Goal: Transaction & Acquisition: Purchase product/service

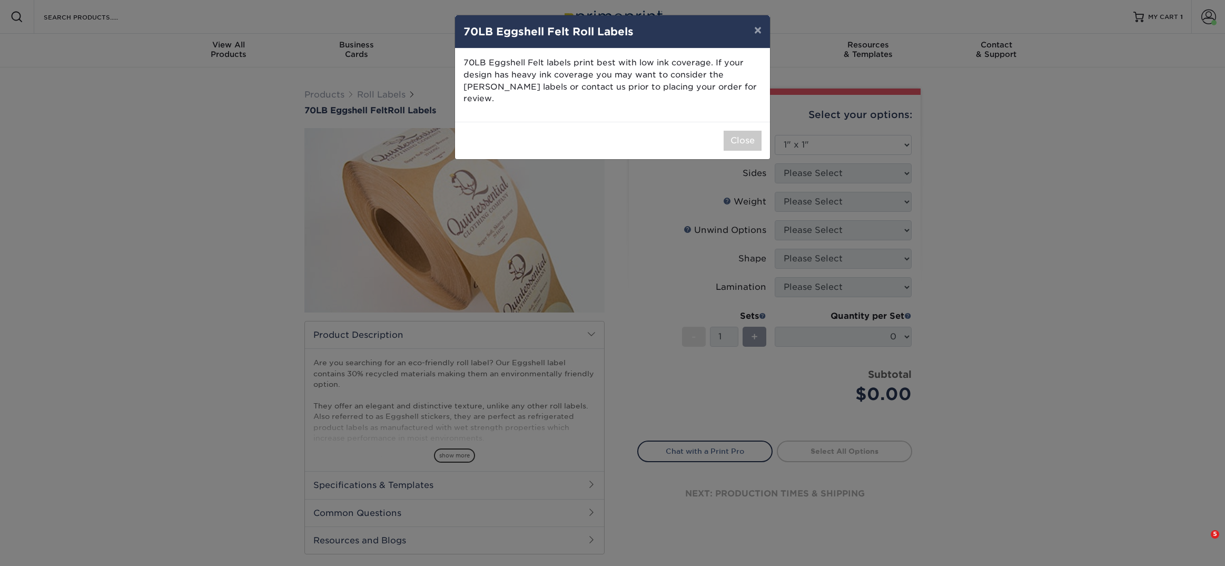
select select "1.00x1.00"
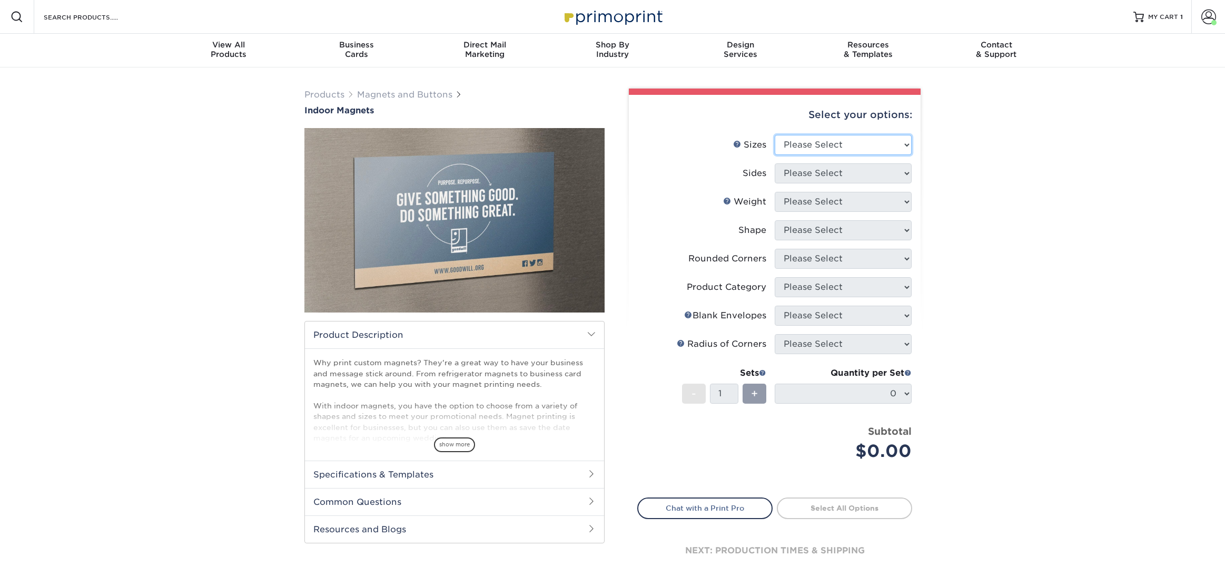
click at [863, 148] on select "Please Select 2" x 3.5" 2.5" x 3.5" 3" x 4" 3.5" x 8.5" 4" x 6" 4" x 7" 4" x 8"…" at bounding box center [843, 145] width 137 height 20
click at [775, 135] on select "Please Select 2" x 3.5" 2.5" x 3.5" 3" x 4" 3.5" x 8.5" 4" x 6" 4" x 7" 4" x 8"…" at bounding box center [843, 145] width 137 height 20
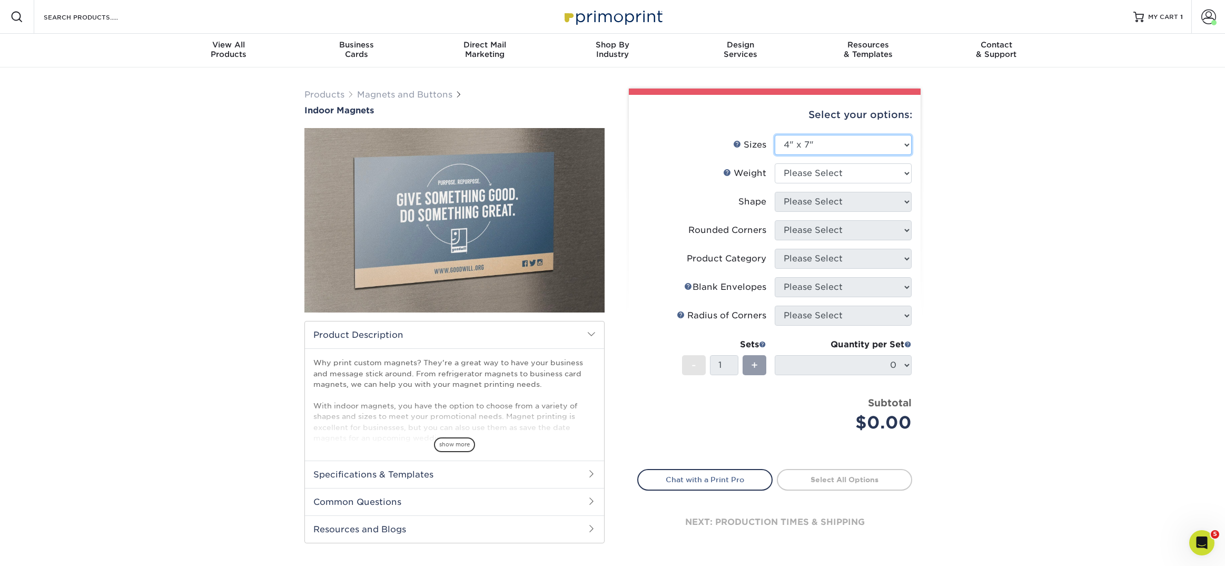
click at [823, 141] on select "Please Select 2" x 3.5" 2.5" x 3.5" 3" x 4" 3.5" x 8.5" 4" x 6" 4" x 7" 4" x 8"…" at bounding box center [843, 145] width 137 height 20
select select "2.00x3.50"
click at [775, 135] on select "Please Select 2" x 3.5" 2.5" x 3.5" 3" x 4" 3.5" x 8.5" 4" x 6" 4" x 7" 4" x 8"…" at bounding box center [843, 145] width 137 height 20
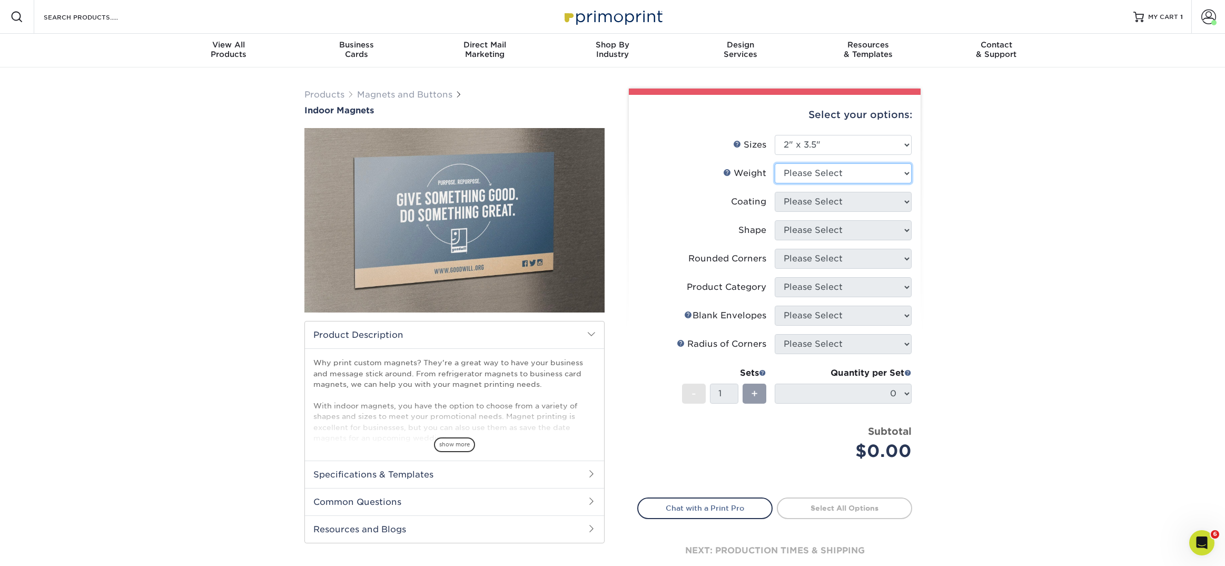
click at [806, 177] on select "Please Select MAGNET" at bounding box center [843, 173] width 137 height 20
select select "MAGNET"
click at [775, 163] on select "Please Select MAGNET" at bounding box center [843, 173] width 137 height 20
click at [797, 206] on select at bounding box center [843, 202] width 137 height 20
select select "1e8116af-acfc-44b1-83dc-8181aa338834"
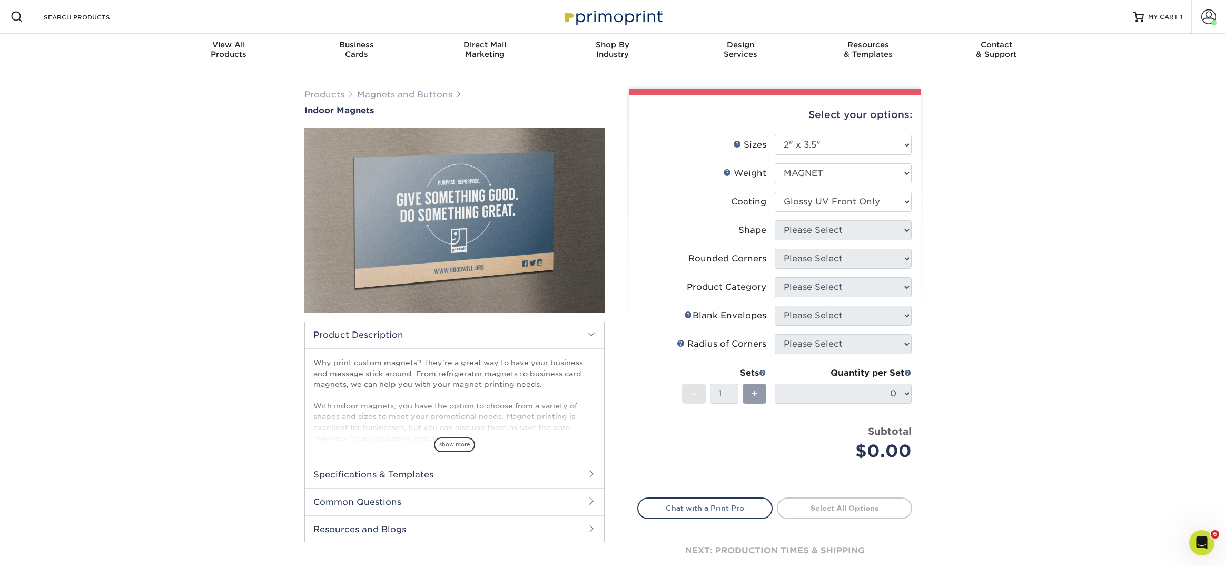
click at [775, 192] on select at bounding box center [843, 202] width 137 height 20
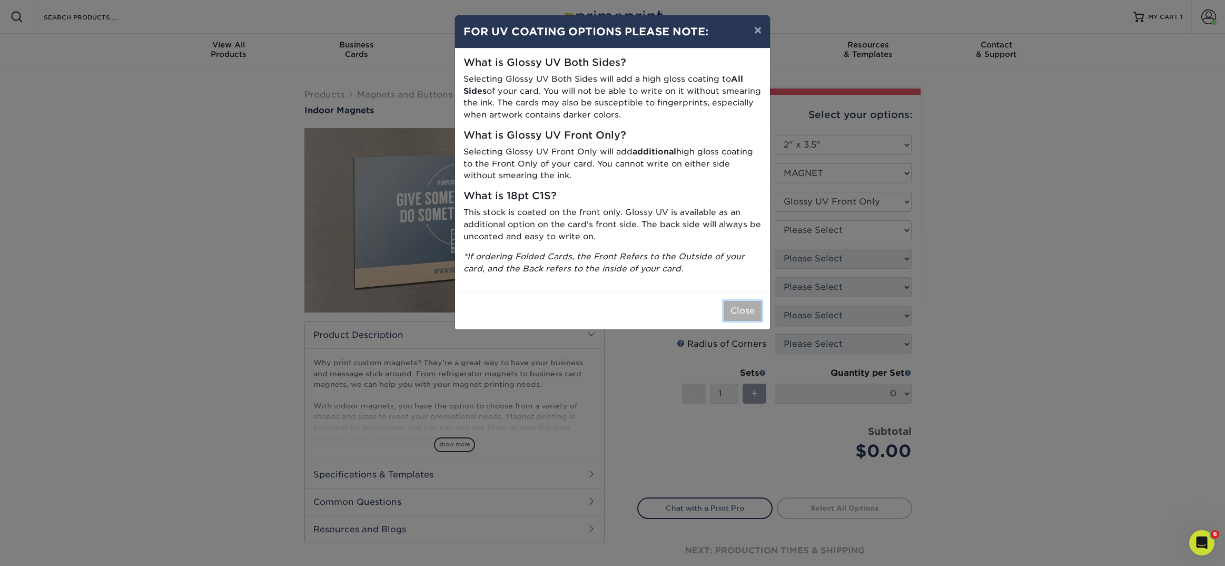
click at [742, 319] on button "Close" at bounding box center [743, 311] width 38 height 20
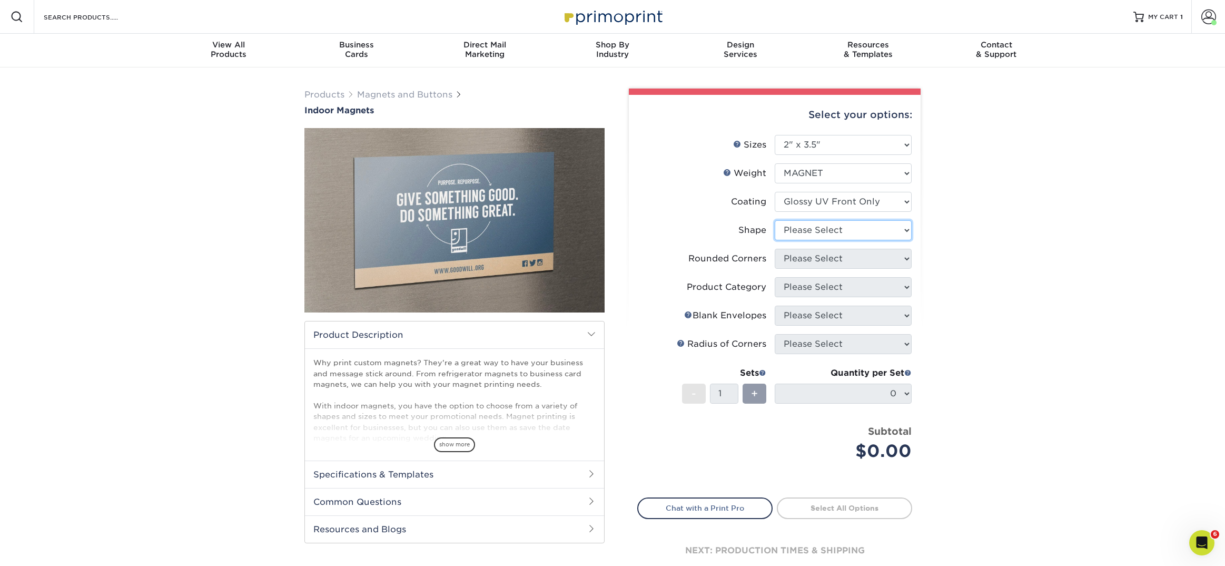
click at [796, 232] on select "Please Select Standard Oval" at bounding box center [843, 230] width 137 height 20
select select "standard"
click at [775, 220] on select "Please Select Standard Oval" at bounding box center [843, 230] width 137 height 20
click at [793, 255] on select "Please Select Yes - Round 4 Corners No" at bounding box center [843, 259] width 137 height 20
select select "0"
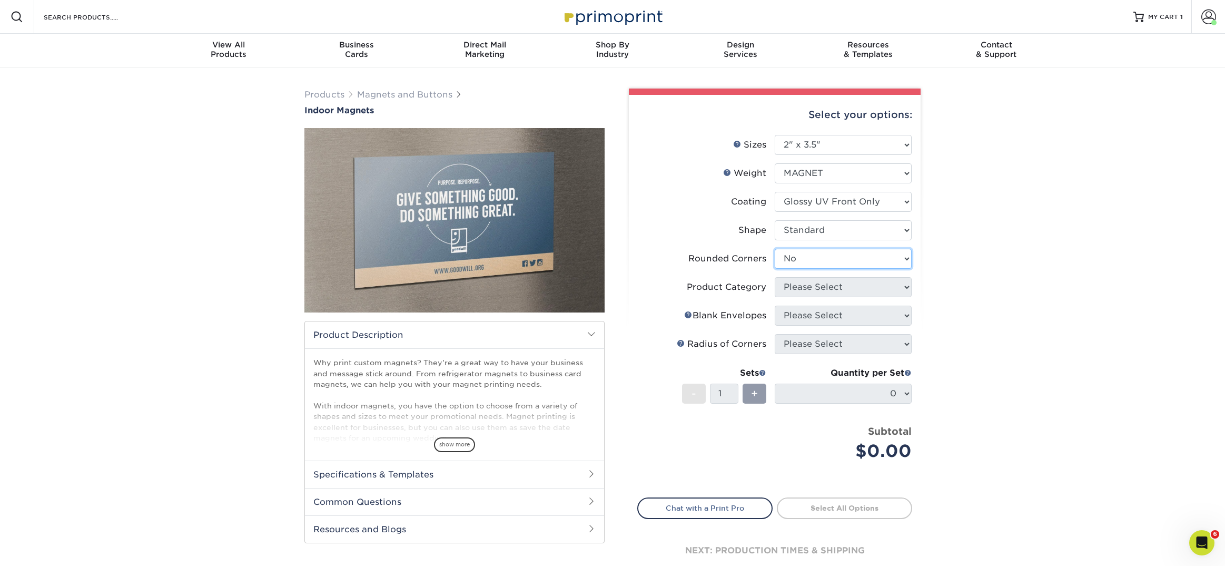
click at [775, 249] on select "Please Select Yes - Round 4 Corners No" at bounding box center [843, 259] width 137 height 20
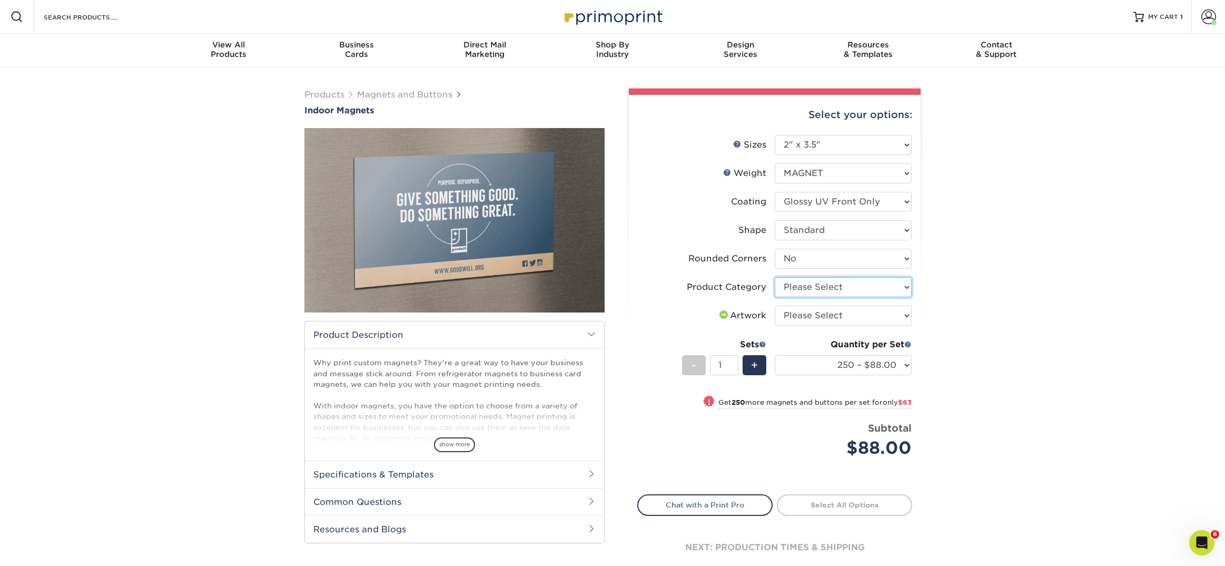
click at [790, 290] on select "Please Select Standard Magnets" at bounding box center [843, 287] width 137 height 20
select select "94f3b56e-8c08-41aa-8555-5876b16679e9"
click at [775, 277] on select "Please Select Standard Magnets" at bounding box center [843, 287] width 137 height 20
click at [789, 318] on select "Please Select I will upload files I need a design - $50" at bounding box center [843, 315] width 137 height 20
select select "upload"
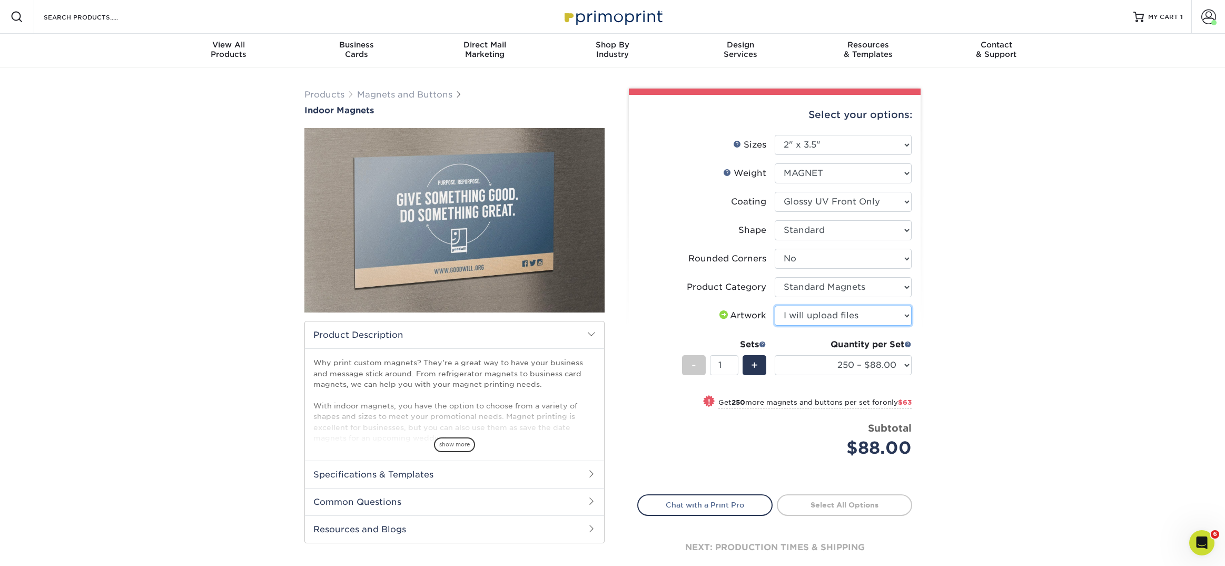
click at [775, 305] on select "Please Select I will upload files I need a design - $50" at bounding box center [843, 315] width 137 height 20
click at [789, 364] on select "250 – $88.00 500 – $151.00 1000 – $258.00 2000 – $497.00 5000 – $1037.00" at bounding box center [843, 365] width 137 height 20
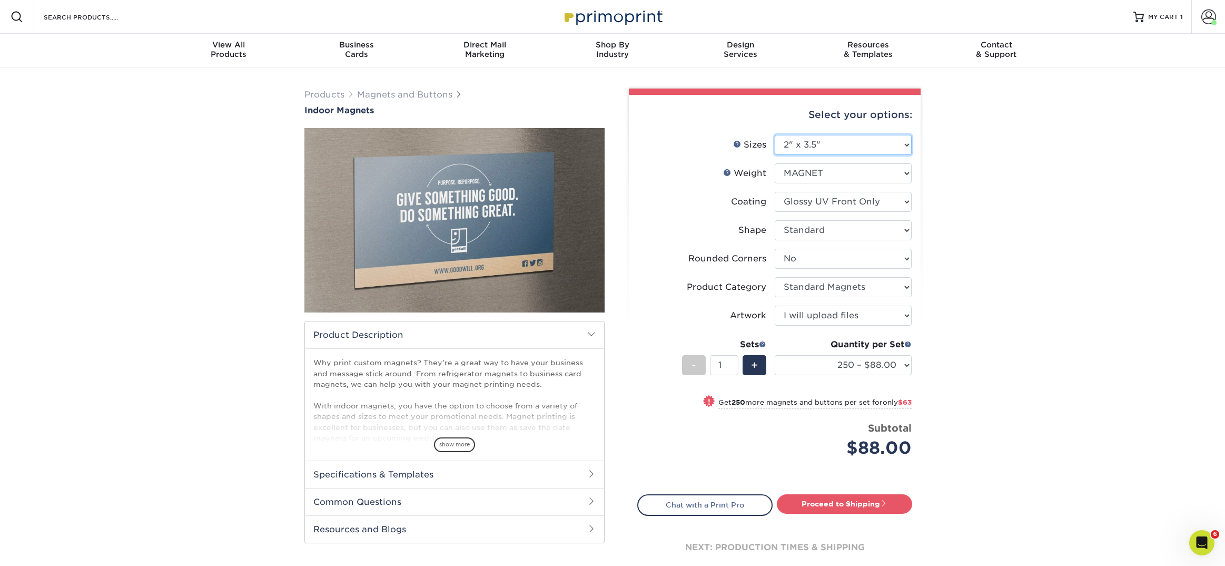
click at [788, 144] on select "Please Select 2" x 3.5" 2.5" x 3.5" 3" x 4" 3.5" x 8.5" 4" x 6" 4" x 7" 4" x 8"…" at bounding box center [843, 145] width 137 height 20
